Goal: Transaction & Acquisition: Purchase product/service

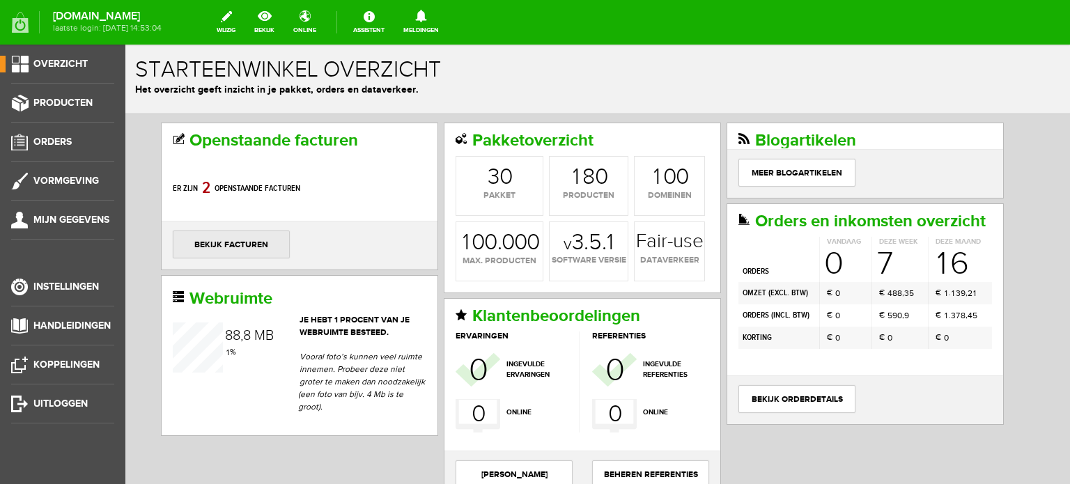
click at [262, 242] on link "bekijk facturen" at bounding box center [231, 245] width 117 height 28
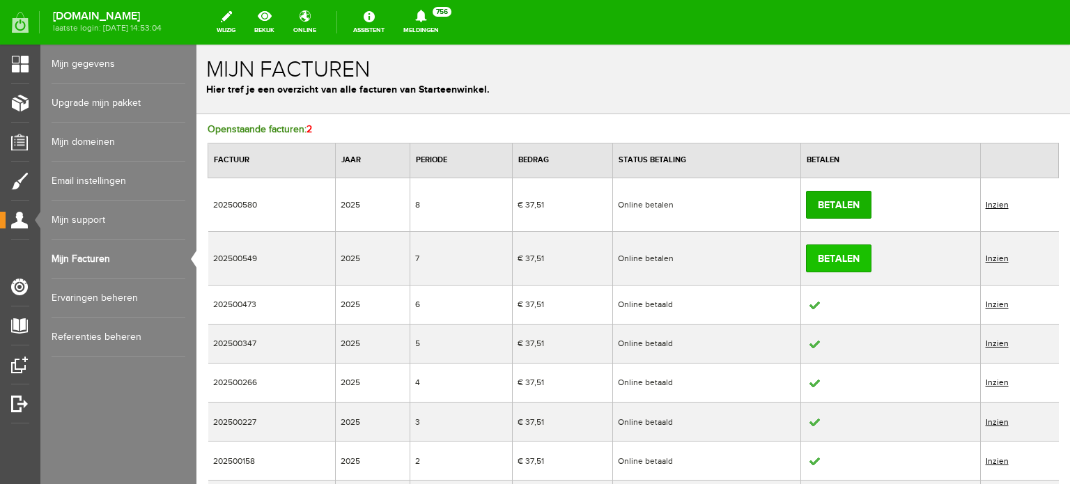
click at [835, 256] on link "Betalen" at bounding box center [838, 258] width 65 height 28
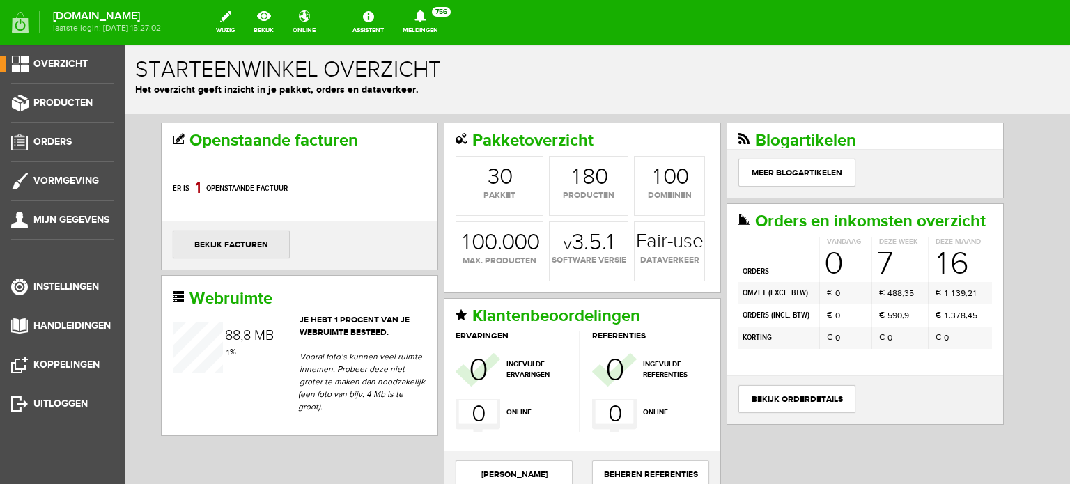
click at [220, 243] on link "bekijk facturen" at bounding box center [231, 245] width 117 height 28
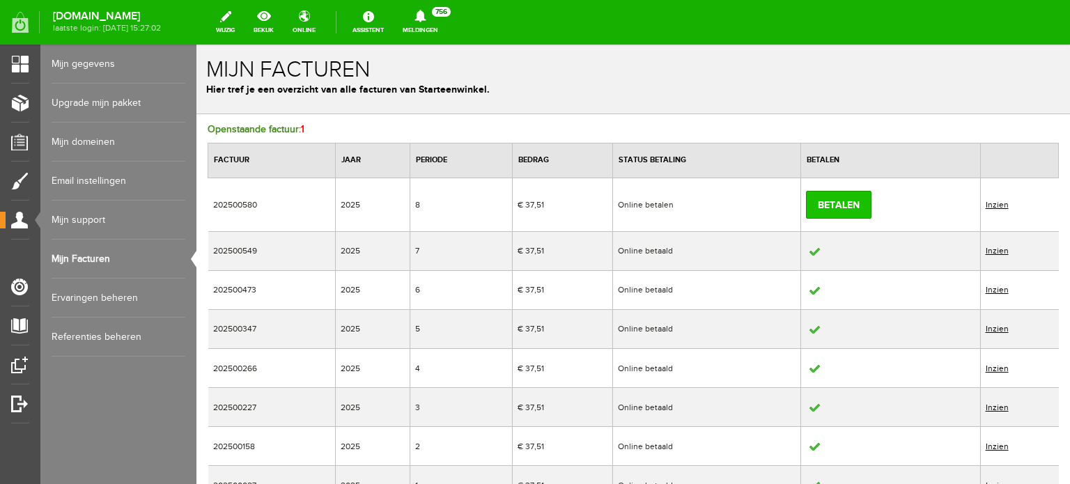
click at [831, 199] on link "Betalen" at bounding box center [838, 205] width 65 height 28
